Goal: Find specific page/section: Find specific page/section

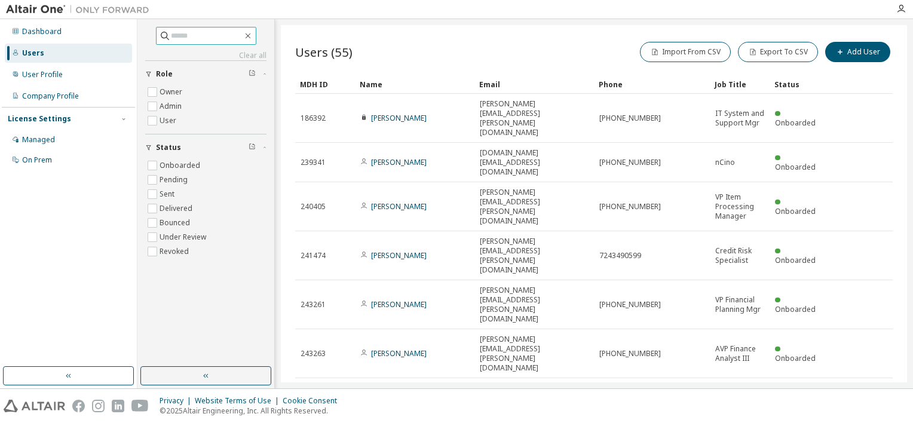
click at [221, 30] on input "text" at bounding box center [207, 36] width 72 height 12
paste input "**********"
type input "**********"
